Goal: Task Accomplishment & Management: Use online tool/utility

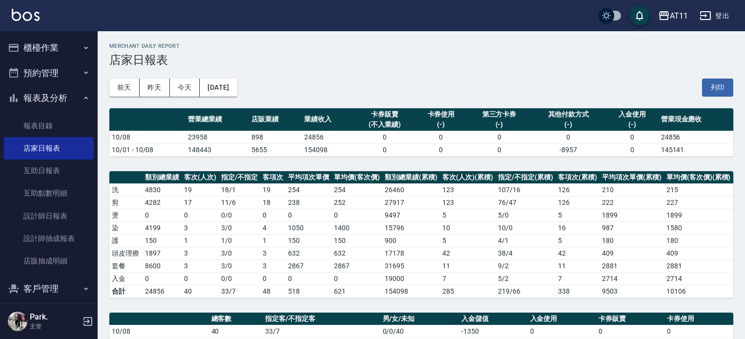
scroll to position [340, 0]
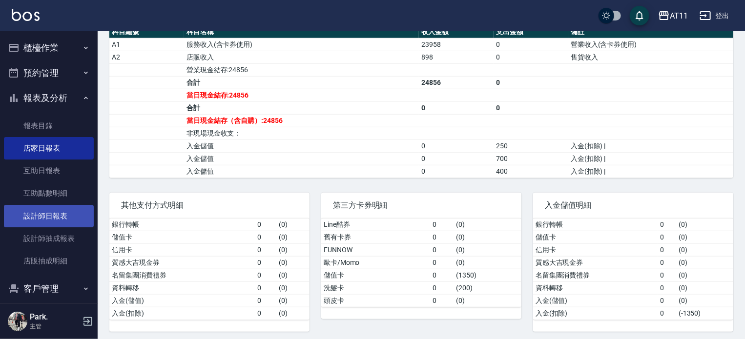
click at [28, 217] on link "設計師日報表" at bounding box center [49, 216] width 90 height 22
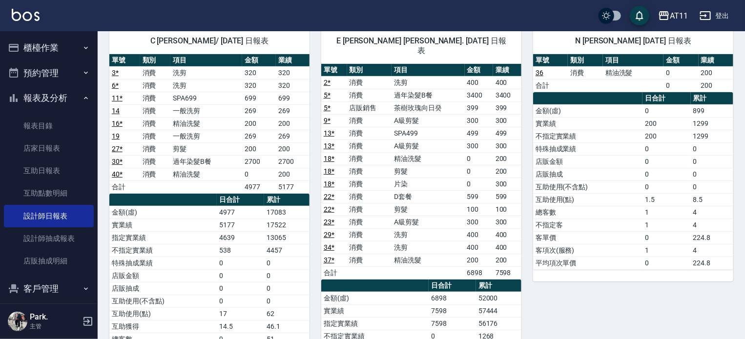
scroll to position [49, 0]
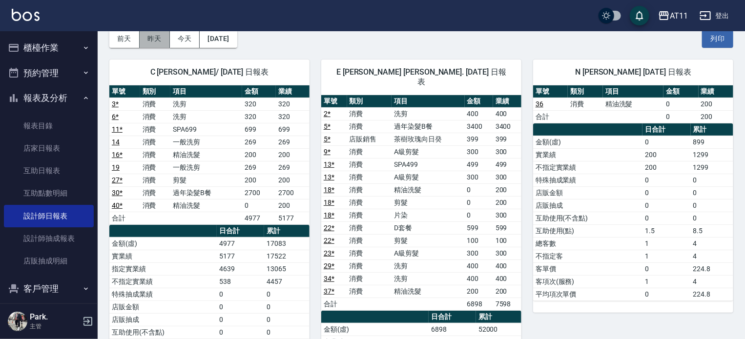
click at [158, 37] on button "昨天" at bounding box center [155, 39] width 30 height 18
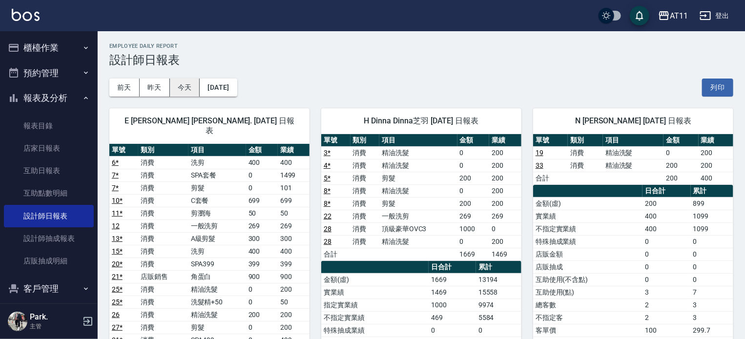
click at [184, 88] on button "今天" at bounding box center [185, 88] width 30 height 18
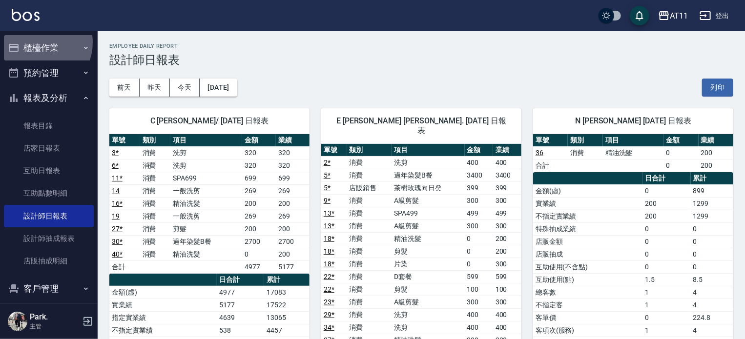
click at [38, 42] on button "櫃檯作業" at bounding box center [49, 47] width 90 height 25
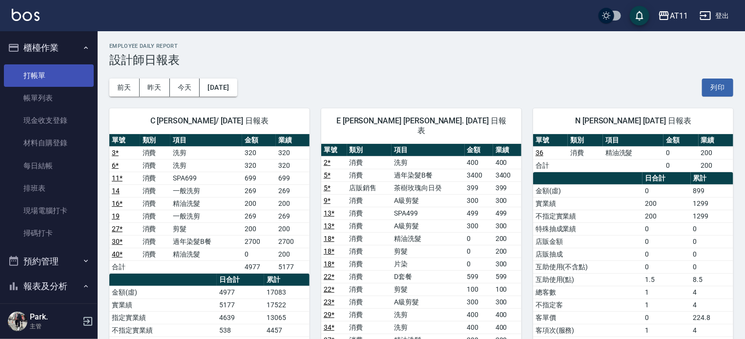
click at [39, 75] on link "打帳單" at bounding box center [49, 75] width 90 height 22
